Goal: Information Seeking & Learning: Check status

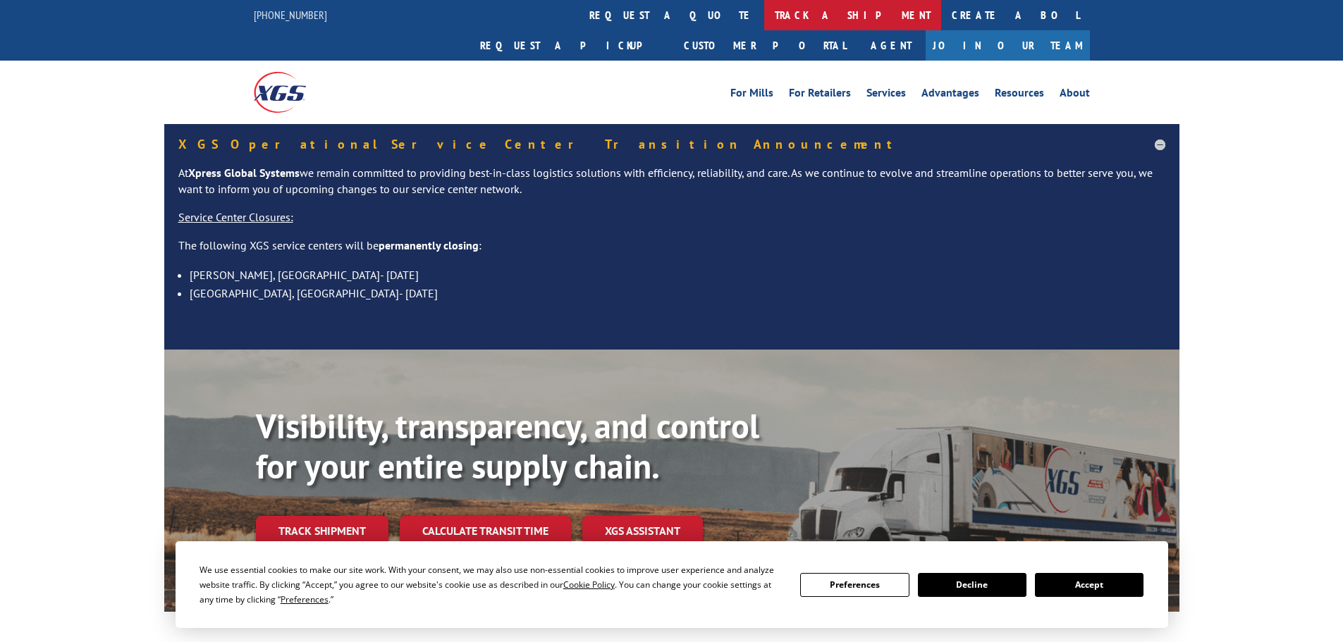
click at [764, 18] on link "track a shipment" at bounding box center [852, 15] width 177 height 30
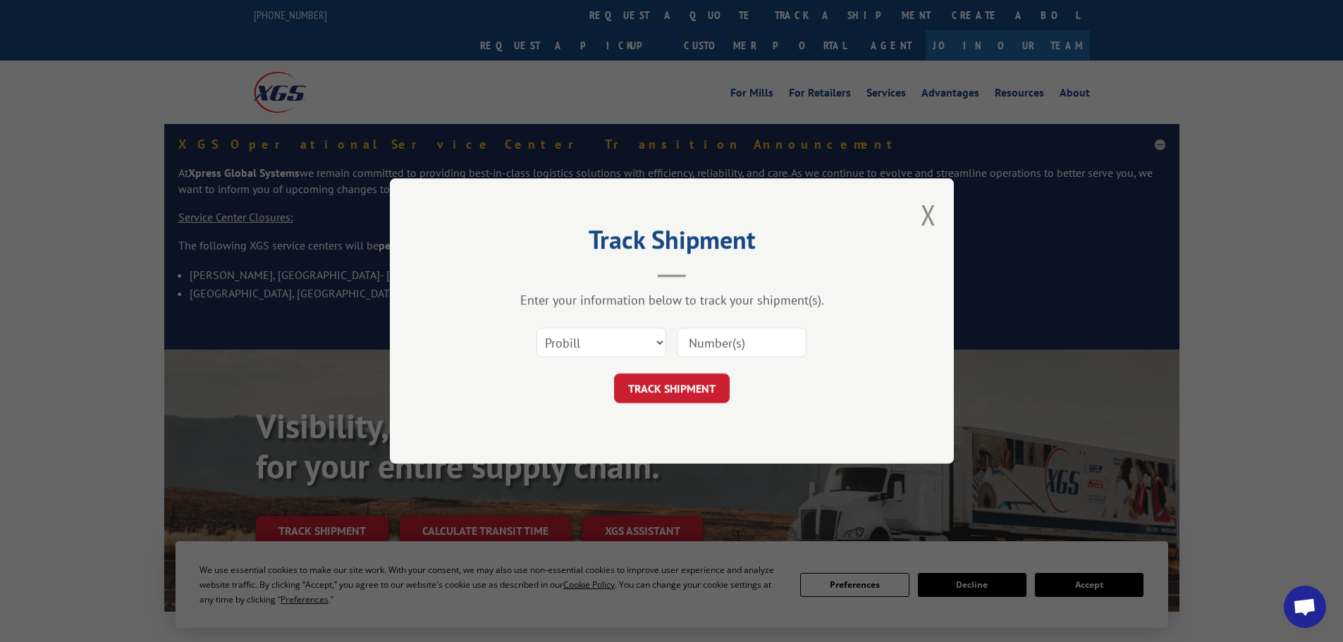
click at [604, 359] on div "Select category... Probill BOL PO" at bounding box center [601, 342] width 128 height 32
click at [597, 349] on select "Select category... Probill BOL PO" at bounding box center [602, 343] width 130 height 30
select select "bol"
click at [537, 328] on select "Select category... Probill BOL PO" at bounding box center [602, 343] width 130 height 30
click at [730, 327] on div at bounding box center [742, 342] width 130 height 32
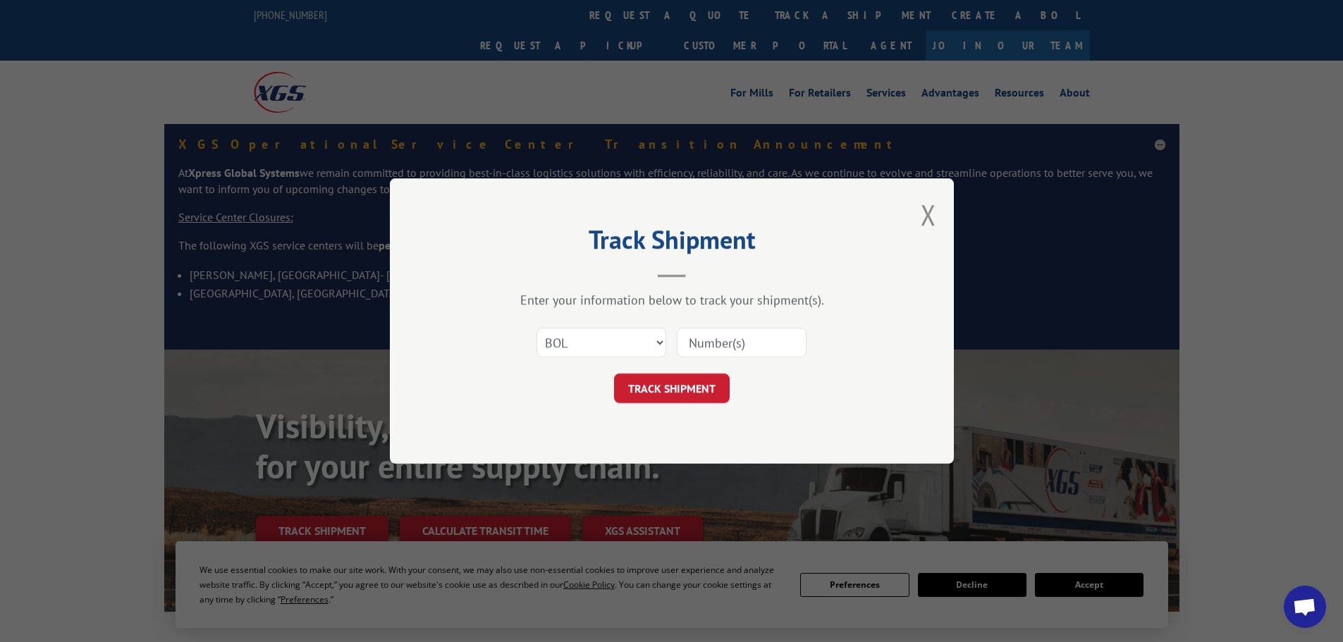
click at [730, 341] on input at bounding box center [742, 343] width 130 height 30
paste input "5106699"
type input "5106699"
click at [683, 387] on button "TRACK SHIPMENT" at bounding box center [672, 389] width 116 height 30
